Goal: Task Accomplishment & Management: Use online tool/utility

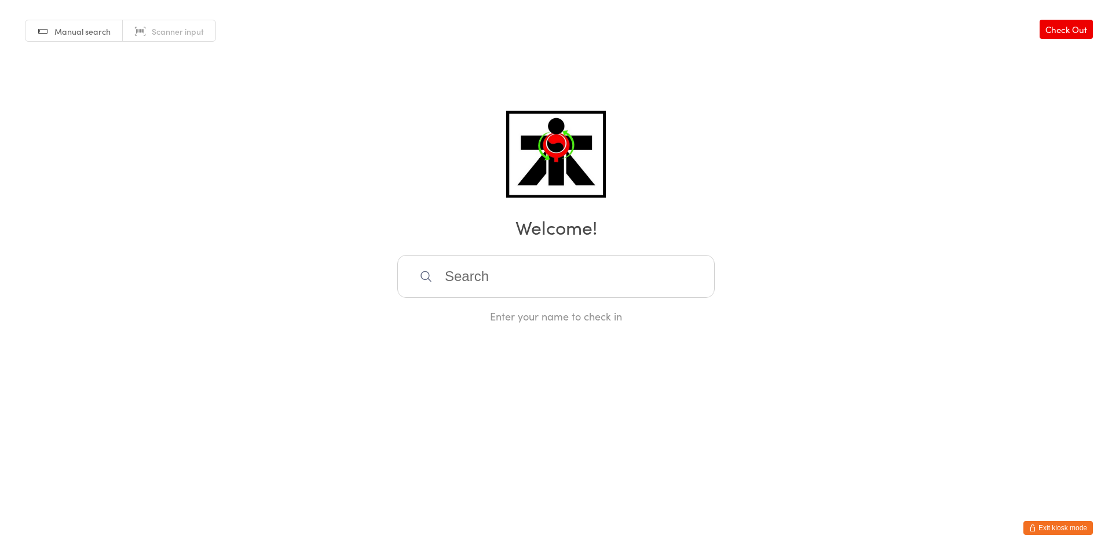
click at [570, 259] on input "search" at bounding box center [555, 276] width 317 height 43
type input "[PERSON_NAME]"
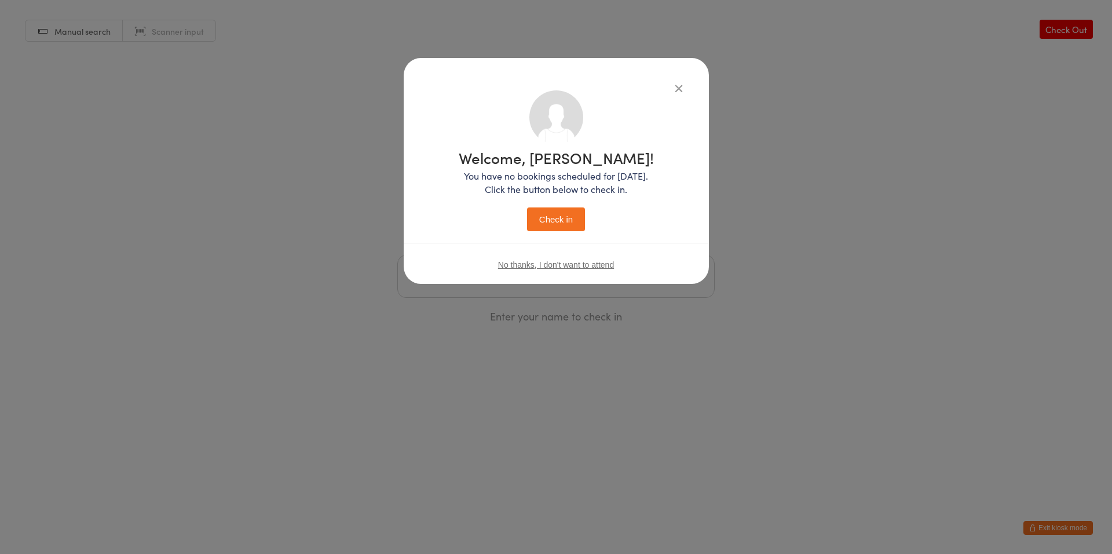
click at [599, 270] on div "No thanks, I don't want to attend" at bounding box center [556, 264] width 305 height 43
click at [599, 265] on span "No thanks, I don't want to attend" at bounding box center [556, 264] width 116 height 9
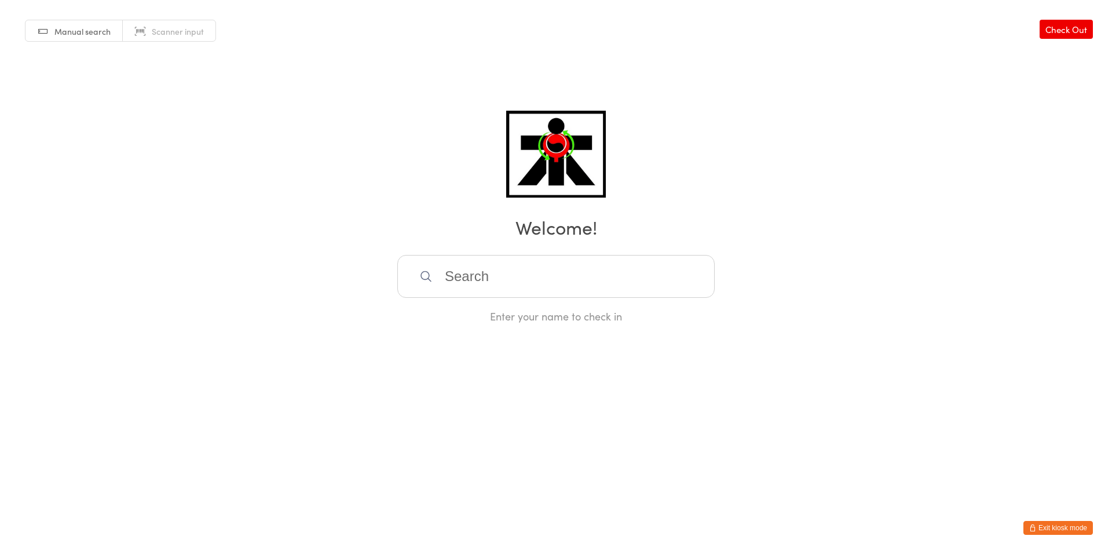
click at [599, 265] on input "search" at bounding box center [555, 276] width 317 height 43
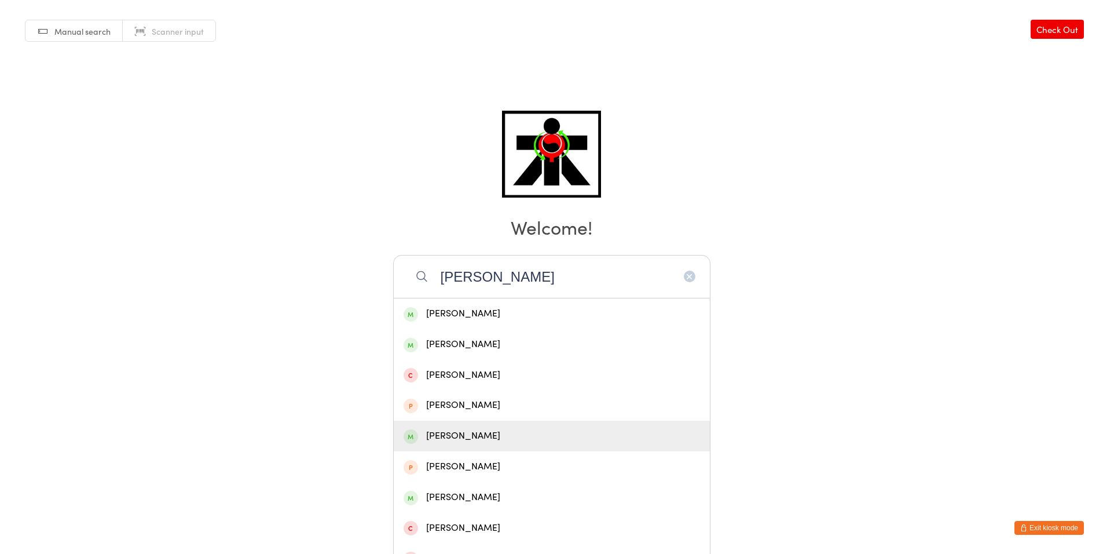
type input "[PERSON_NAME]"
click at [486, 440] on div "[PERSON_NAME]" at bounding box center [552, 436] width 296 height 16
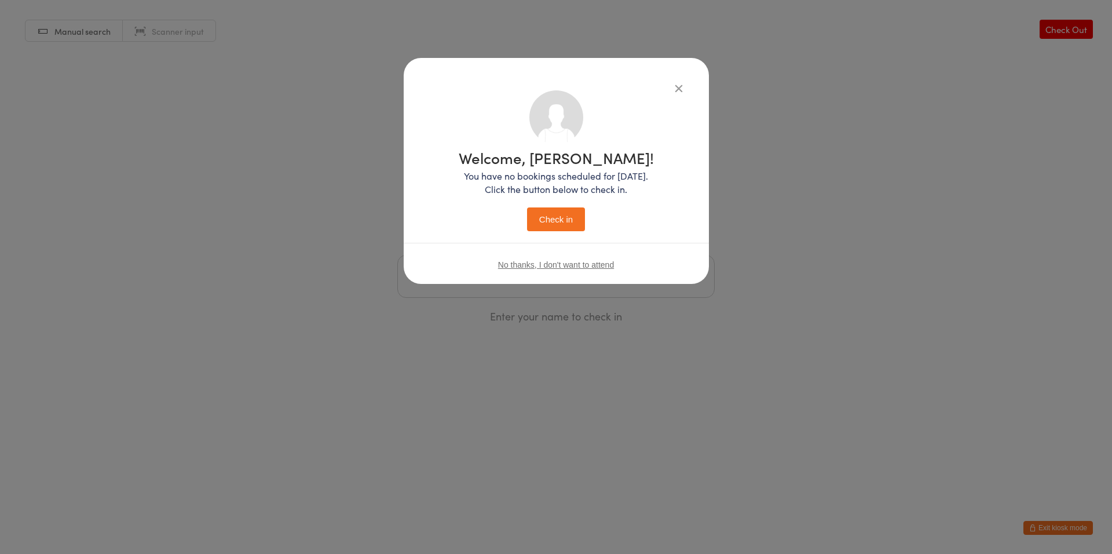
click at [554, 226] on button "Check in" at bounding box center [556, 219] width 58 height 24
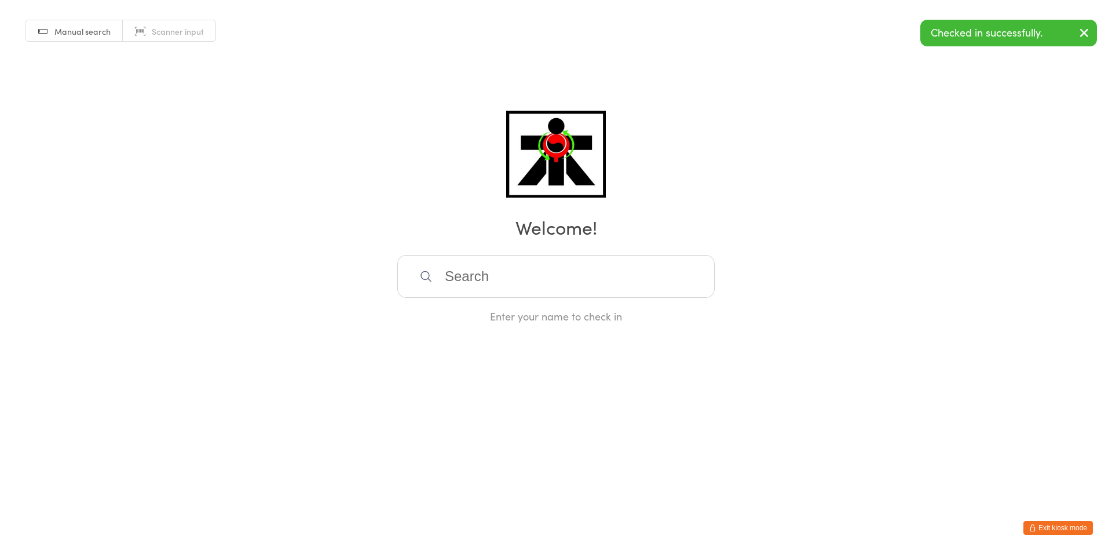
click at [563, 274] on input "search" at bounding box center [555, 276] width 317 height 43
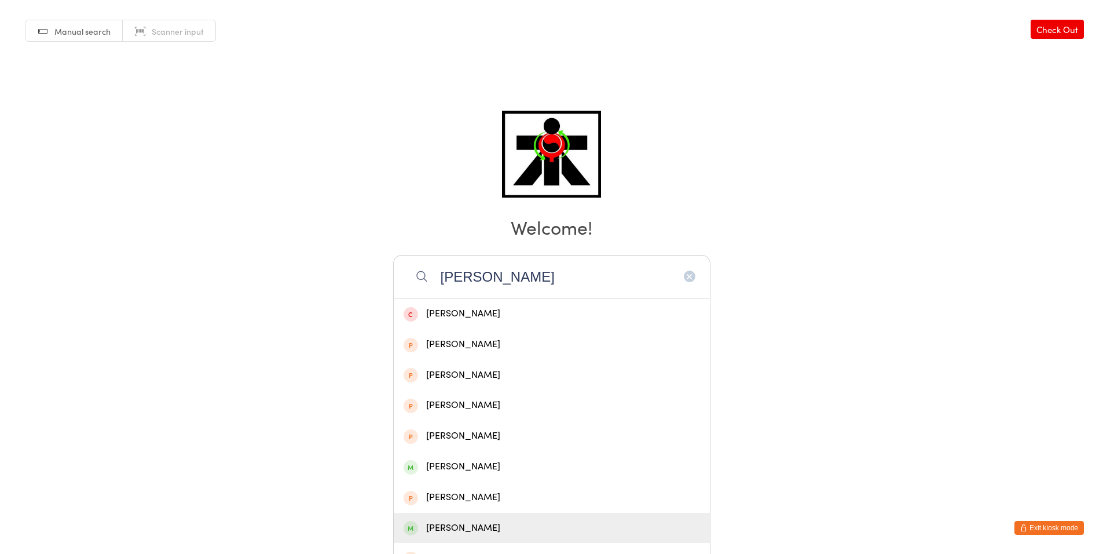
type input "[PERSON_NAME]"
click at [463, 524] on div "[PERSON_NAME]" at bounding box center [552, 528] width 296 height 16
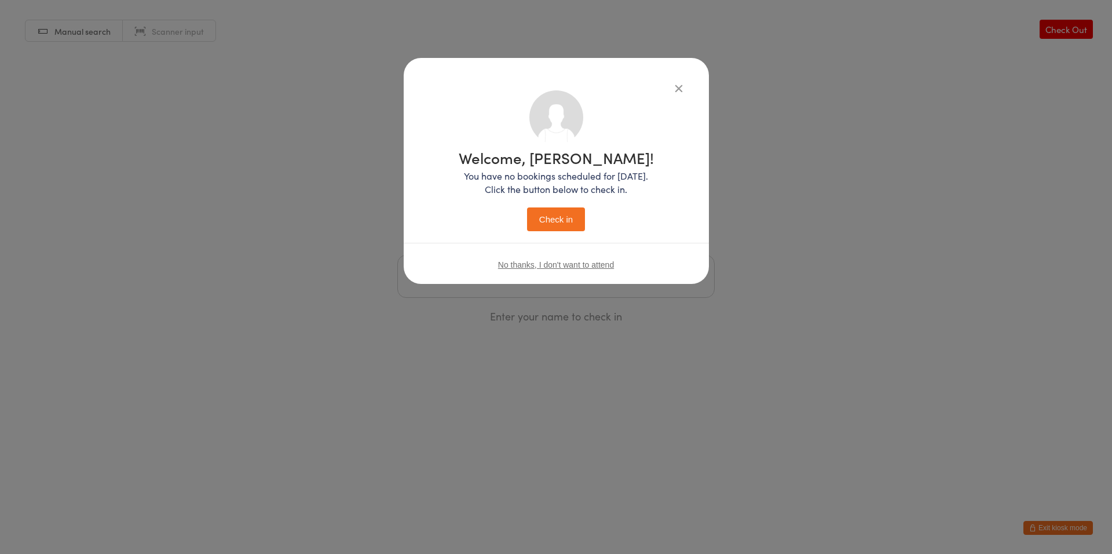
click at [557, 226] on button "Check in" at bounding box center [556, 219] width 58 height 24
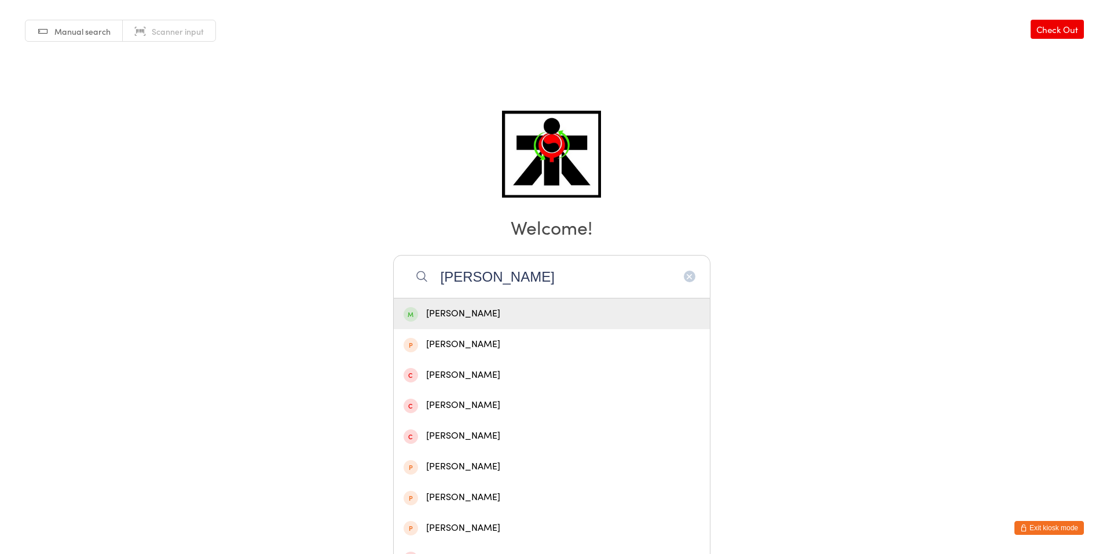
type input "[PERSON_NAME]"
click at [463, 318] on div "[PERSON_NAME]" at bounding box center [552, 314] width 296 height 16
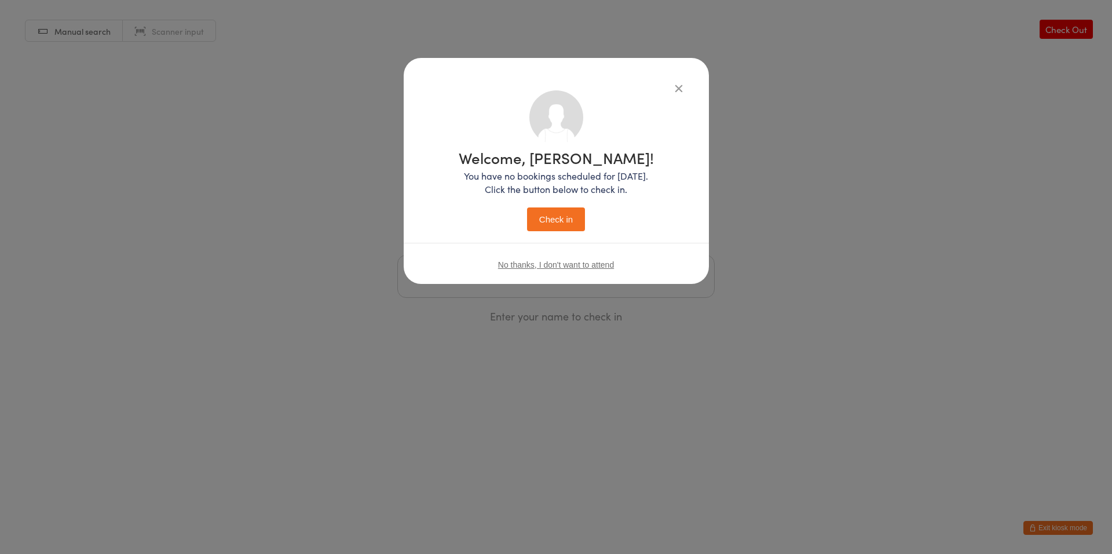
click at [678, 91] on icon "button" at bounding box center [678, 88] width 13 height 13
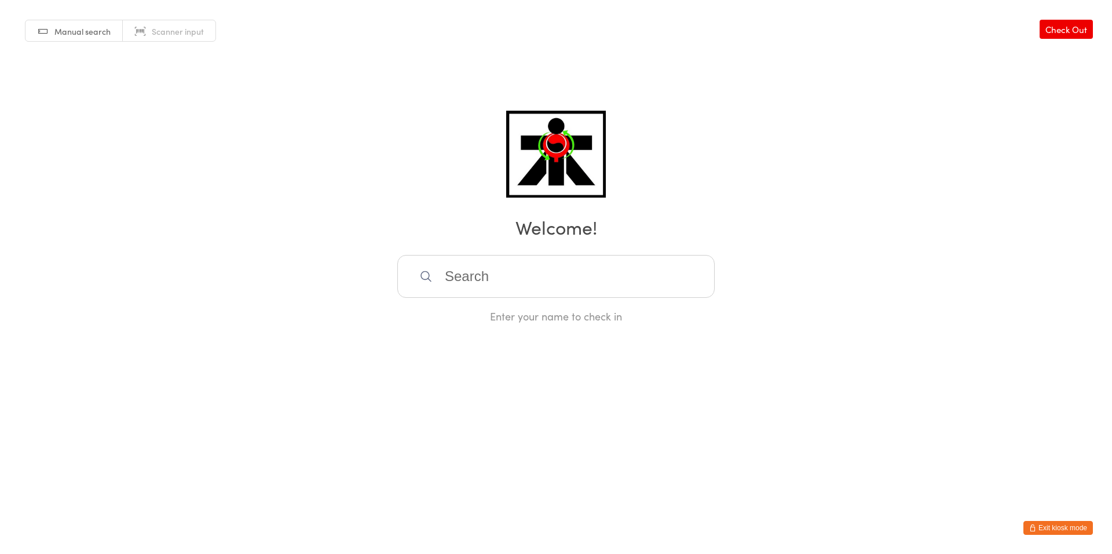
click at [589, 276] on input "search" at bounding box center [555, 276] width 317 height 43
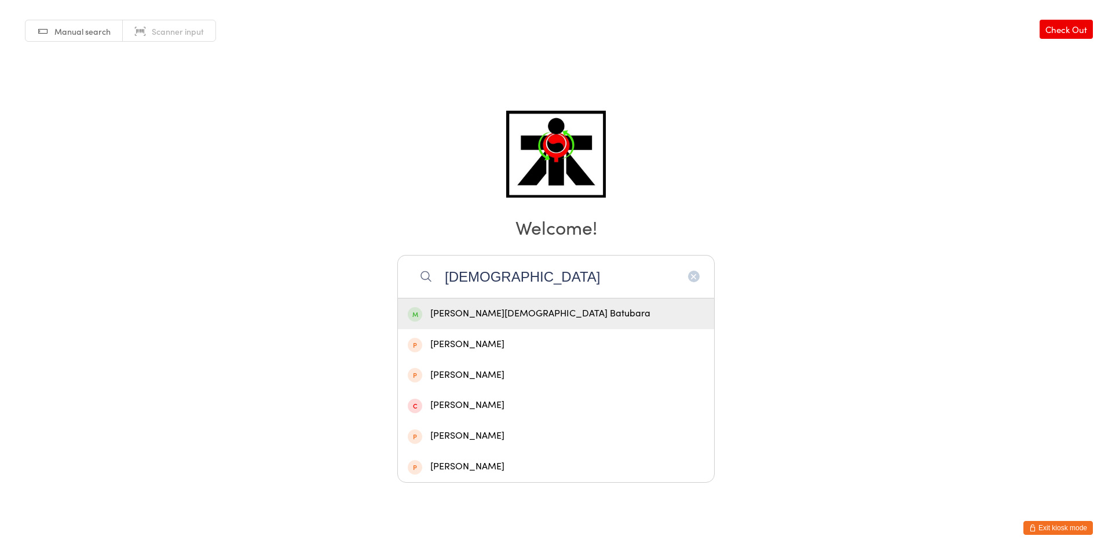
type input "[DEMOGRAPHIC_DATA]"
click at [588, 306] on div "[PERSON_NAME][DEMOGRAPHIC_DATA] Batubara" at bounding box center [556, 314] width 296 height 16
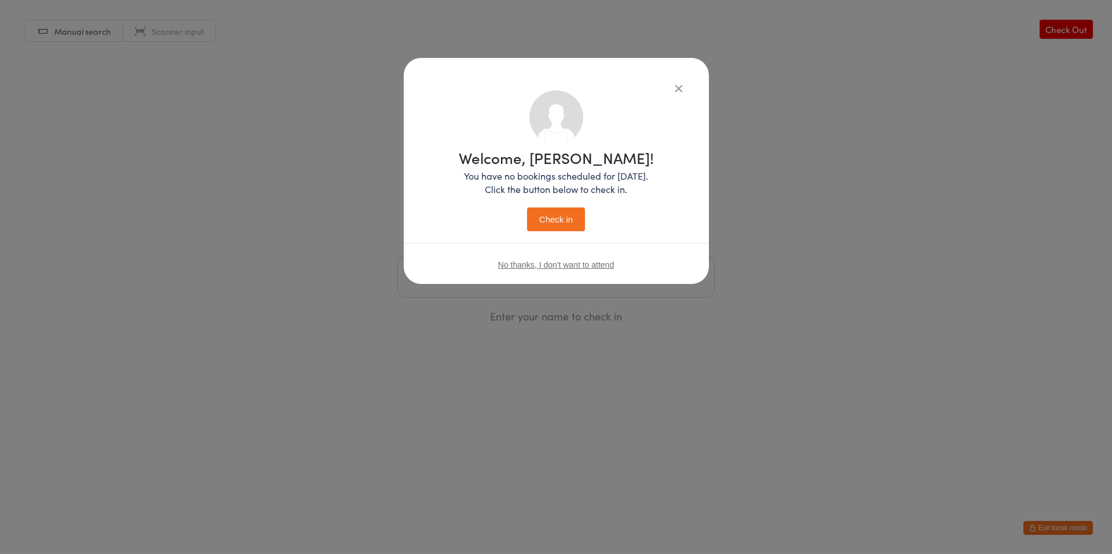
click at [556, 218] on button "Check in" at bounding box center [556, 219] width 58 height 24
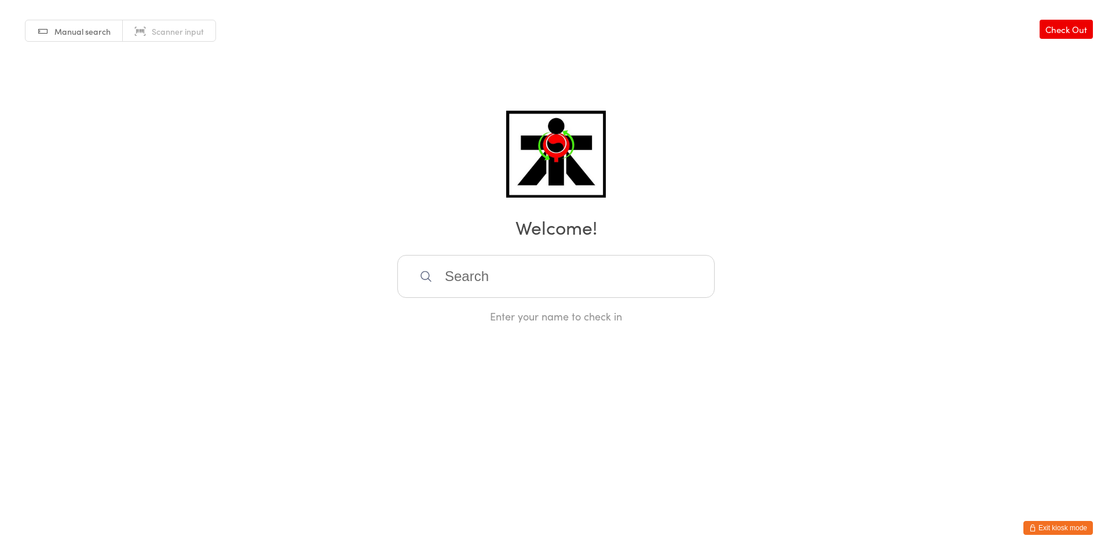
click at [517, 283] on input "search" at bounding box center [555, 276] width 317 height 43
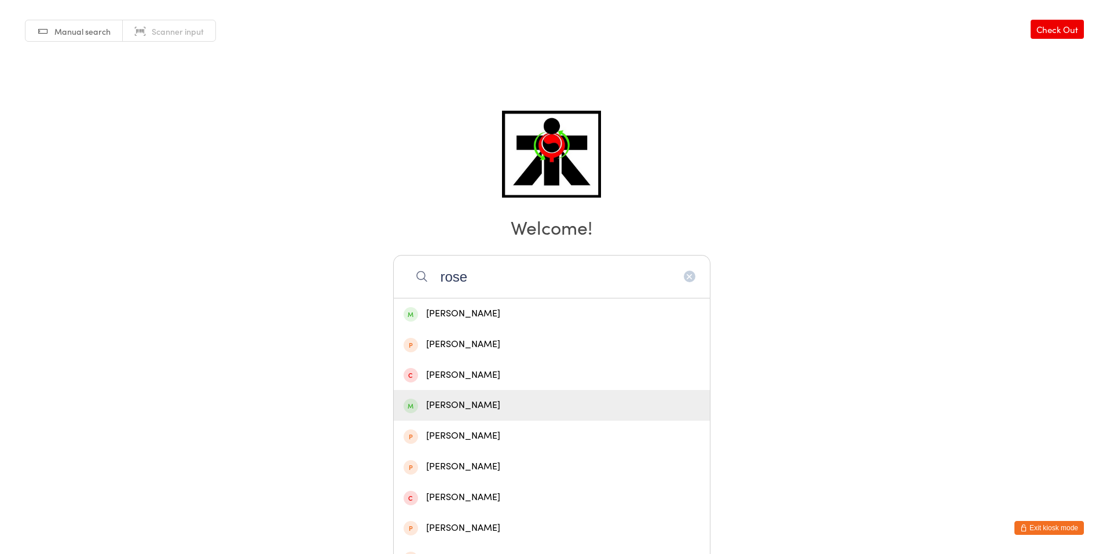
type input "rose"
click at [478, 394] on div "[PERSON_NAME]" at bounding box center [552, 405] width 316 height 31
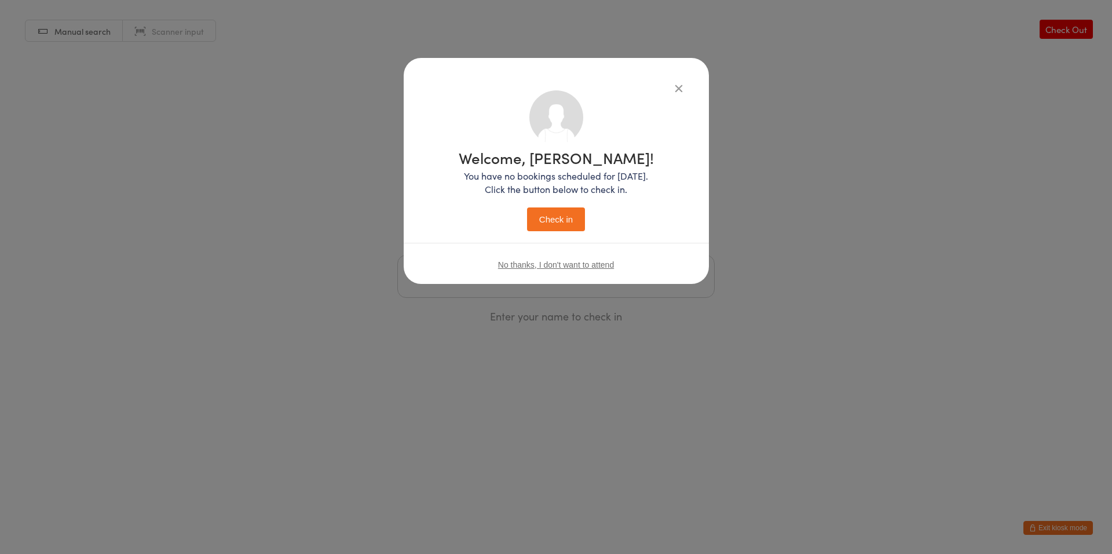
click at [556, 219] on button "Check in" at bounding box center [556, 219] width 58 height 24
